Goal: Communication & Community: Answer question/provide support

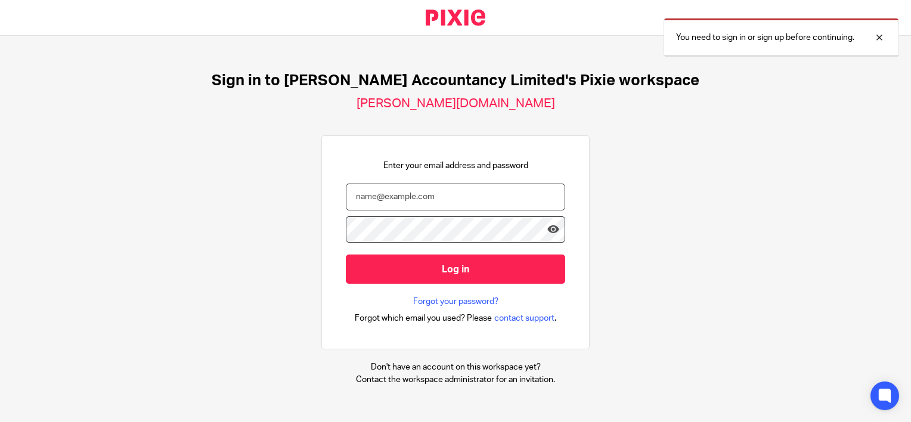
click at [364, 198] on input "email" at bounding box center [455, 197] width 219 height 27
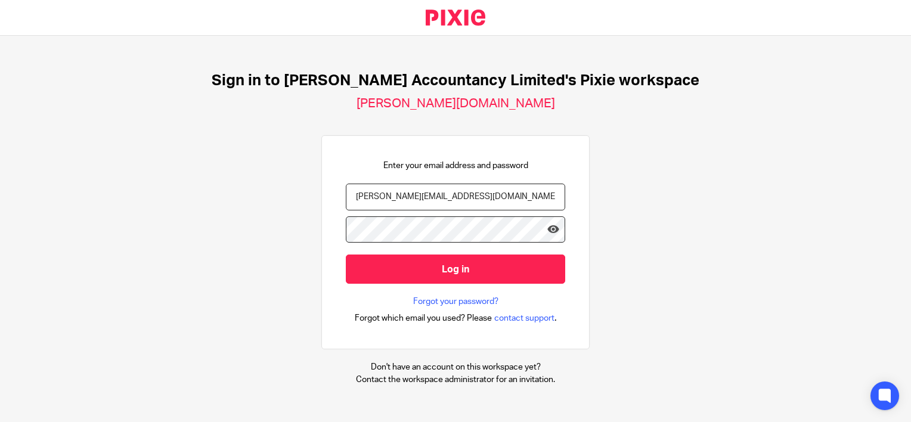
type input "[PERSON_NAME][EMAIL_ADDRESS][DOMAIN_NAME]"
click at [346, 255] on input "Log in" at bounding box center [455, 269] width 219 height 29
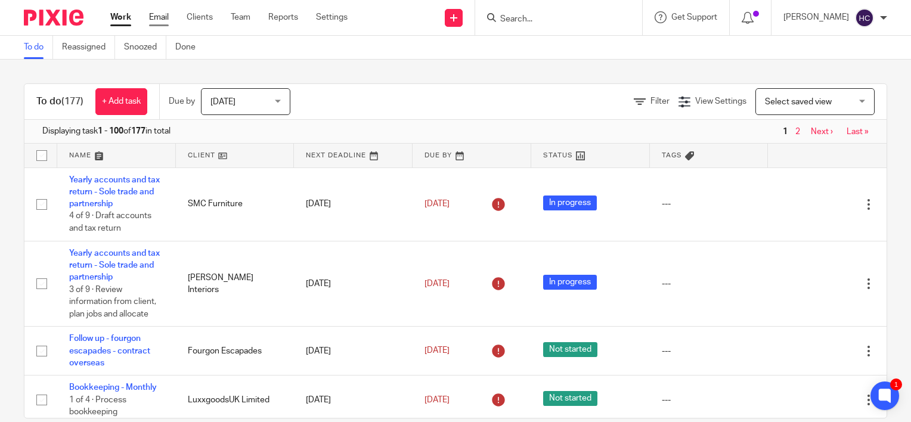
click at [167, 23] on link "Email" at bounding box center [159, 17] width 20 height 12
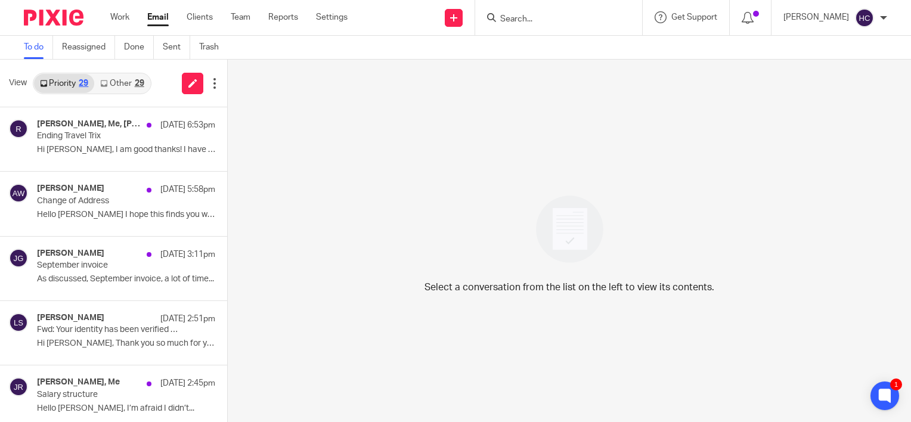
click at [120, 85] on link "Other 29" at bounding box center [121, 83] width 55 height 19
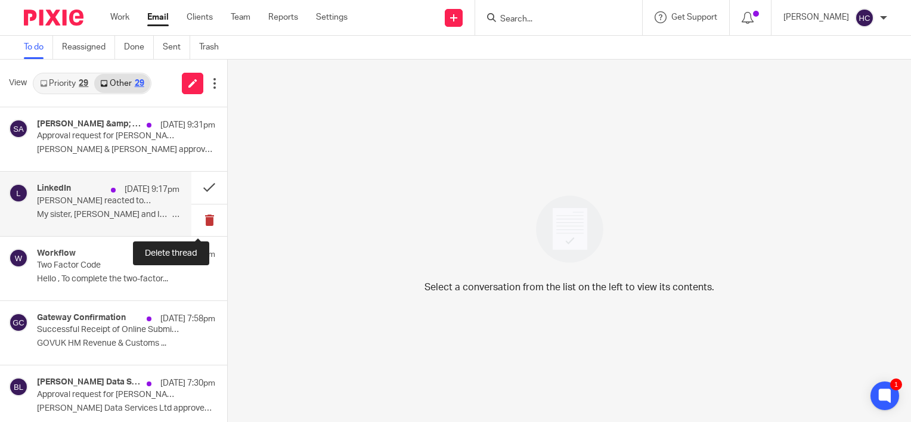
click at [198, 219] on button at bounding box center [209, 221] width 36 height 32
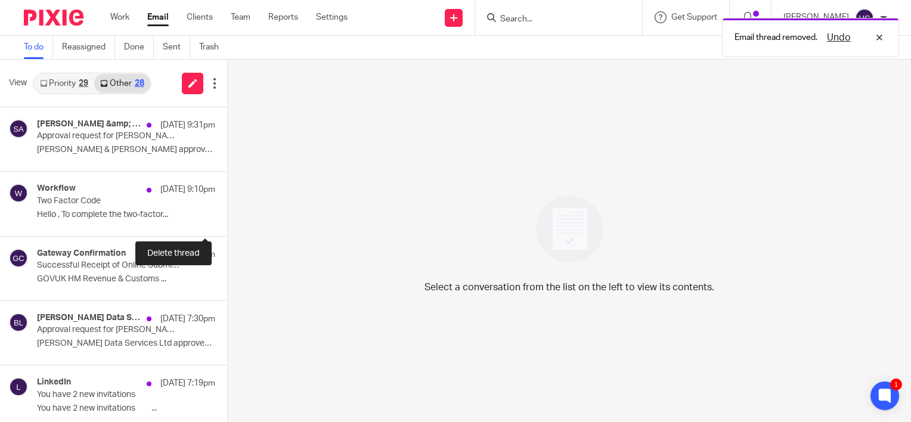
click at [227, 219] on button at bounding box center [232, 221] width 10 height 32
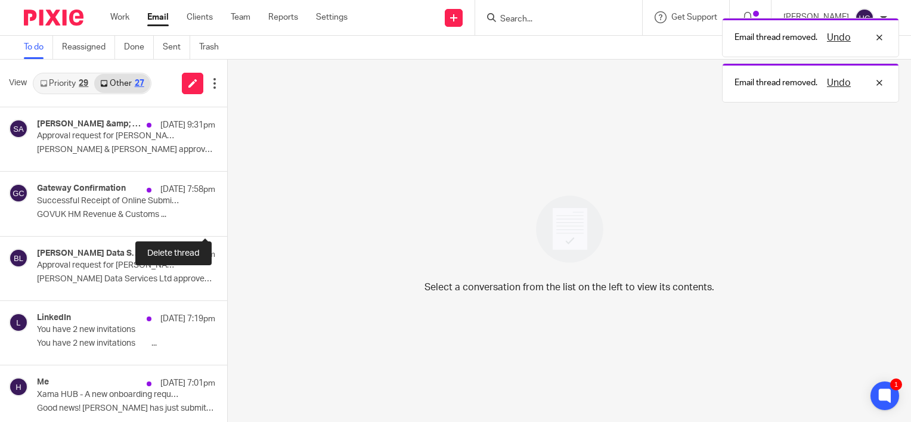
click at [227, 219] on button at bounding box center [232, 221] width 10 height 32
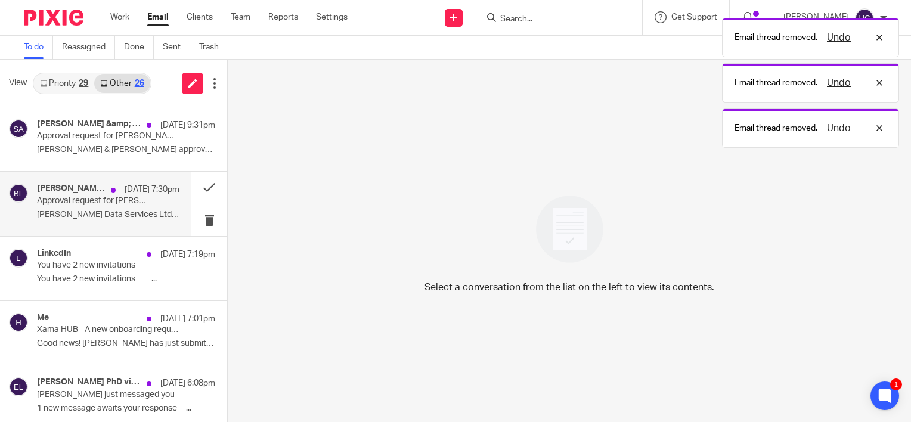
click at [123, 213] on p "[PERSON_NAME] Data Services Ltd approved the..." at bounding box center [108, 215] width 143 height 10
